Goal: Book appointment/travel/reservation

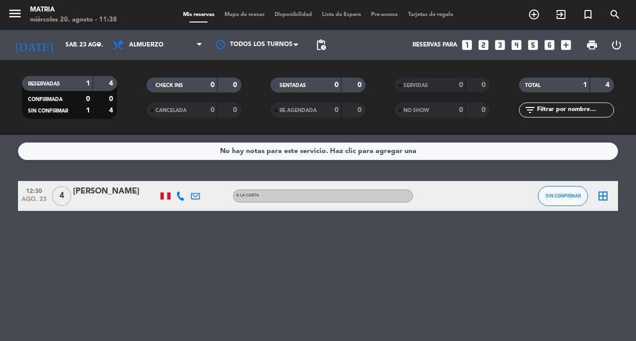
click at [79, 45] on input "sáb. 23 ago." at bounding box center [100, 45] width 79 height 17
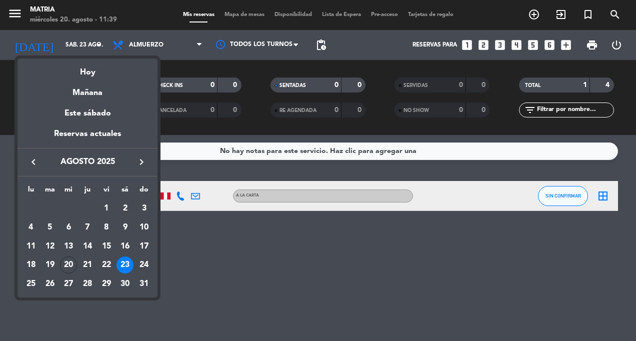
click at [78, 261] on td "21" at bounding box center [87, 265] width 19 height 19
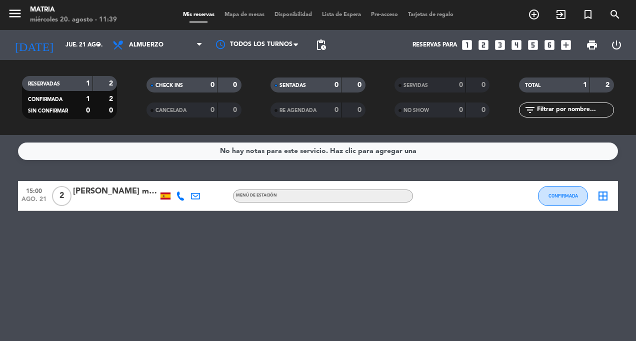
click at [68, 45] on input "jue. 21 ago." at bounding box center [100, 45] width 79 height 17
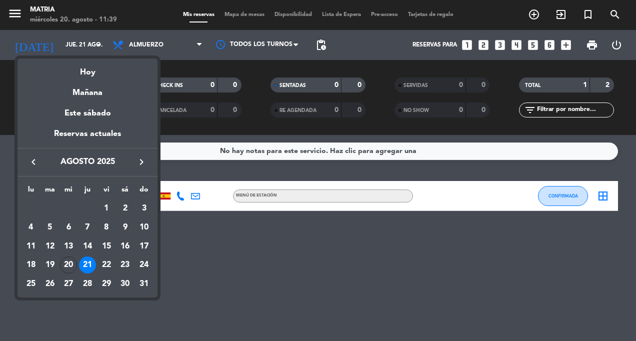
click at [68, 262] on div "20" at bounding box center [68, 265] width 17 height 17
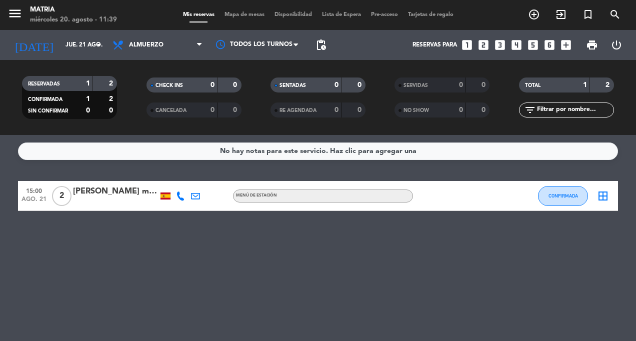
type input "mié. 20 ago."
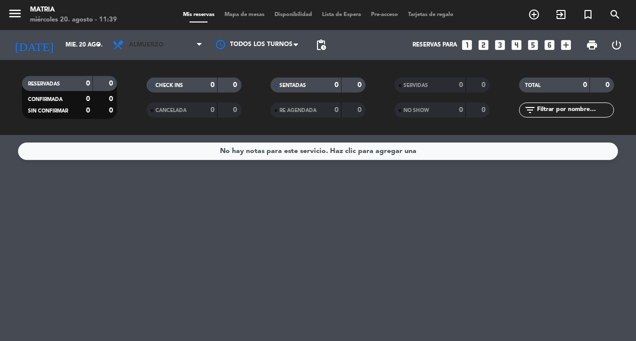
click at [161, 46] on span "Almuerzo" at bounding box center [146, 45] width 35 height 7
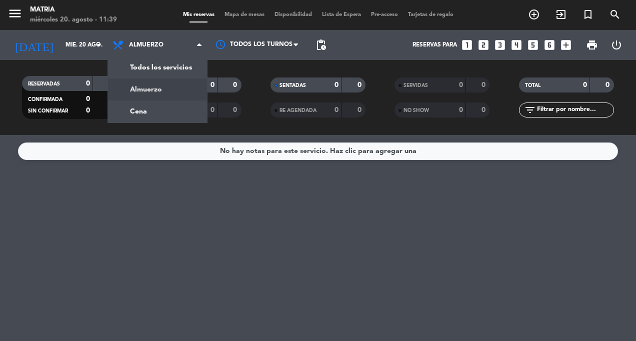
click at [158, 113] on div "menu MATRIA [DATE] 20. agosto - 11:39 Mis reservas Mapa de mesas Disponibilidad…" at bounding box center [318, 67] width 636 height 135
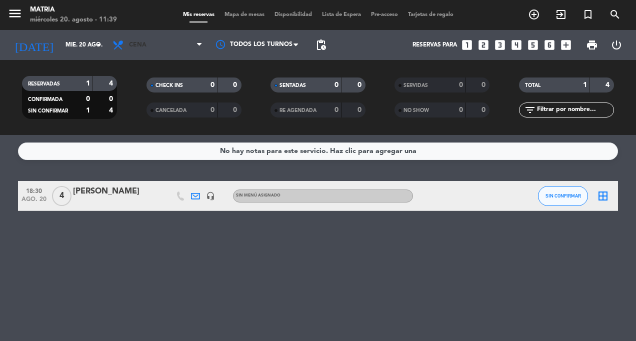
click at [154, 53] on span "Cena" at bounding box center [158, 45] width 100 height 22
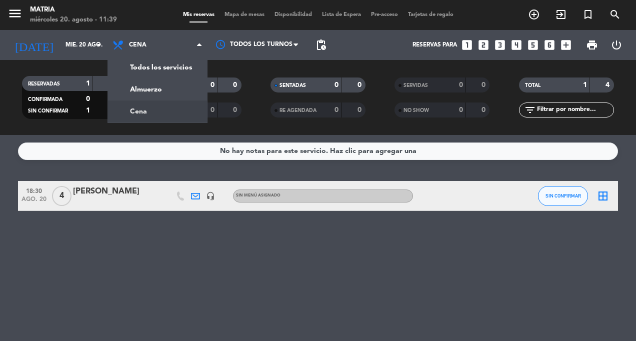
click at [162, 89] on div "menu MATRIA [DATE] 20. agosto - 11:39 Mis reservas Mapa de mesas Disponibilidad…" at bounding box center [318, 67] width 636 height 135
